Goal: Check status

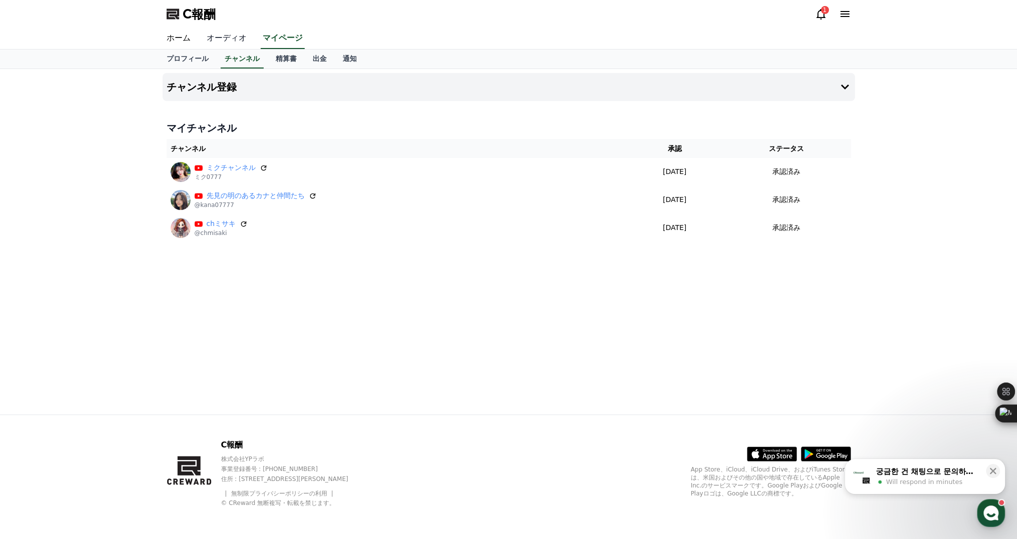
click at [216, 37] on font "オーディオ" at bounding box center [227, 38] width 40 height 10
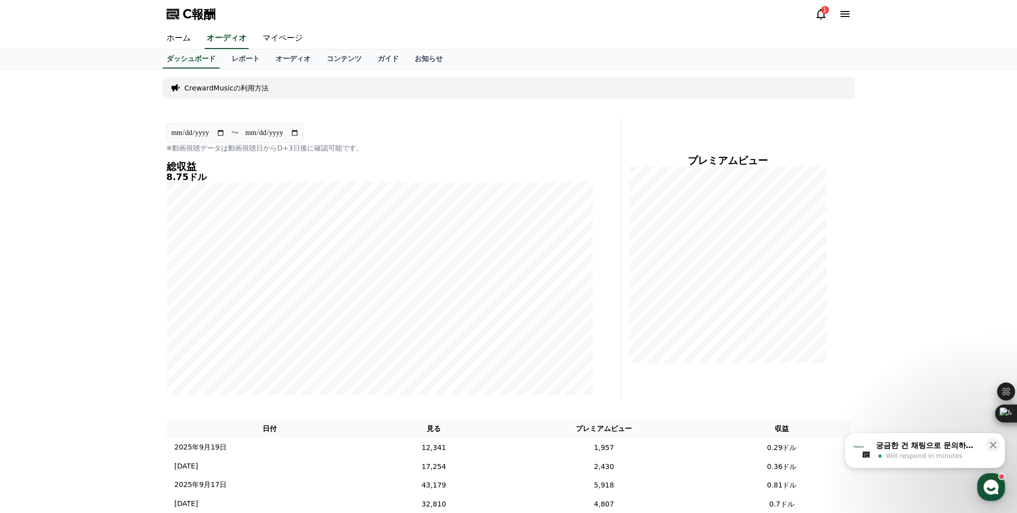
click at [826, 15] on icon at bounding box center [821, 14] width 12 height 12
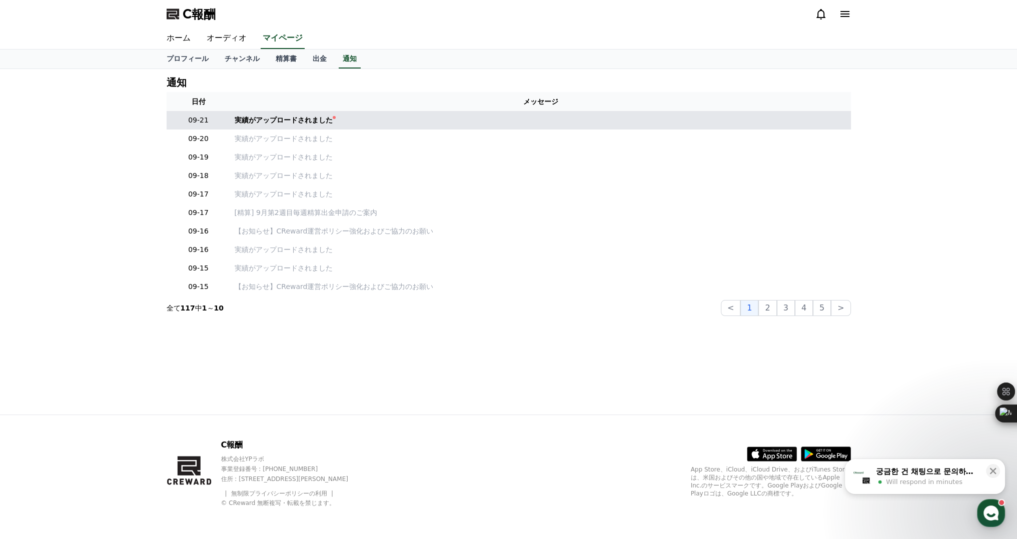
click at [336, 115] on td "実績がアップロードされました" at bounding box center [541, 120] width 620 height 19
click at [319, 119] on link "実績がアップロードされました" at bounding box center [541, 120] width 612 height 11
